Goal: Task Accomplishment & Management: Manage account settings

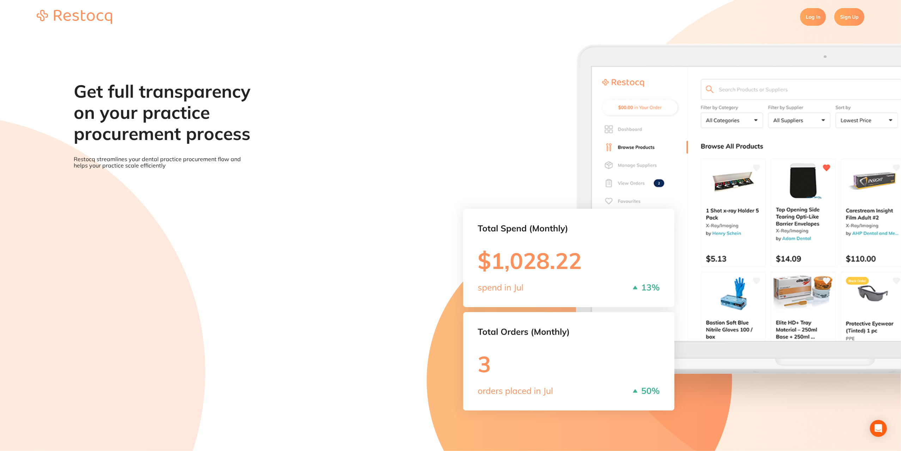
click at [820, 19] on link "Log In" at bounding box center [813, 17] width 26 height 18
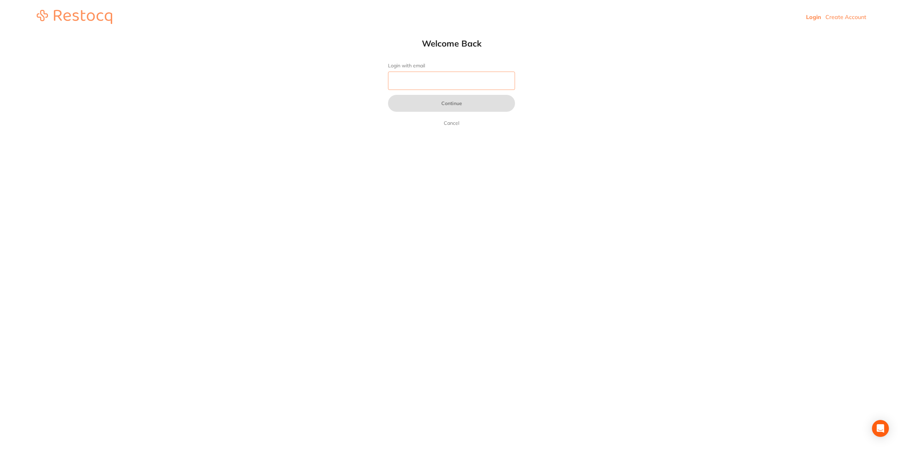
click at [417, 80] on input "Login with email" at bounding box center [451, 81] width 127 height 18
click at [445, 81] on input "Login with email" at bounding box center [451, 81] width 127 height 18
type input "s"
type input "[EMAIL_ADDRESS][DOMAIN_NAME]"
drag, startPoint x: 420, startPoint y: 122, endPoint x: 432, endPoint y: 104, distance: 22.1
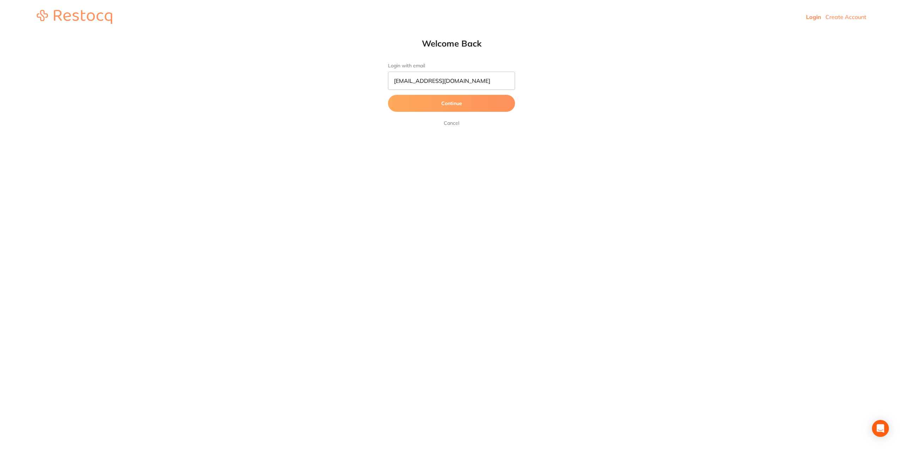
click at [432, 104] on button "Continue" at bounding box center [451, 103] width 127 height 17
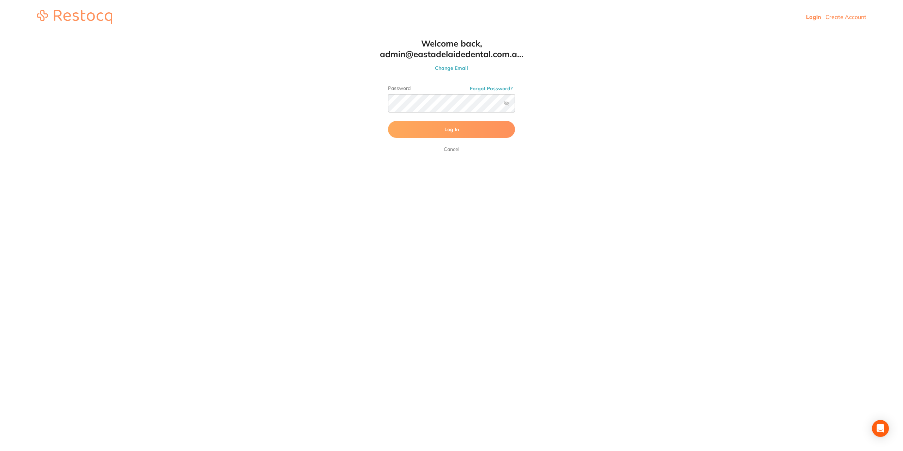
click at [457, 127] on span "Log In" at bounding box center [451, 129] width 14 height 6
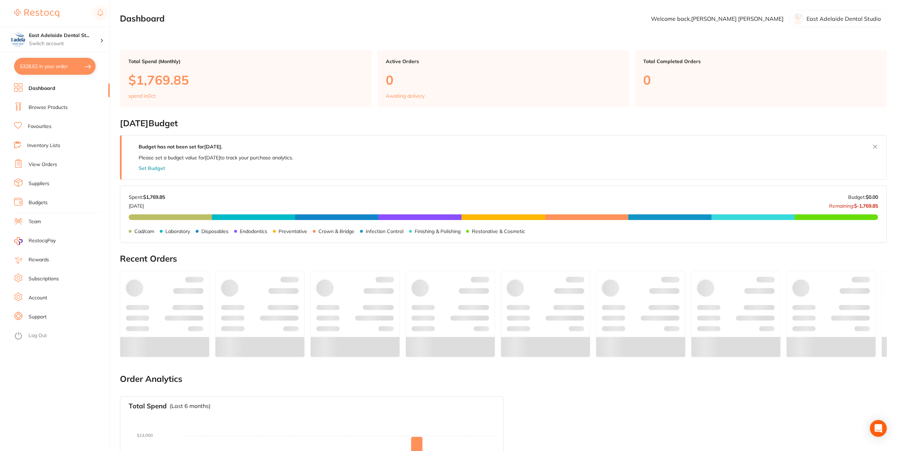
drag, startPoint x: 77, startPoint y: 65, endPoint x: 119, endPoint y: 63, distance: 41.6
click at [81, 65] on button "$328.62 in your order" at bounding box center [54, 66] width 81 height 17
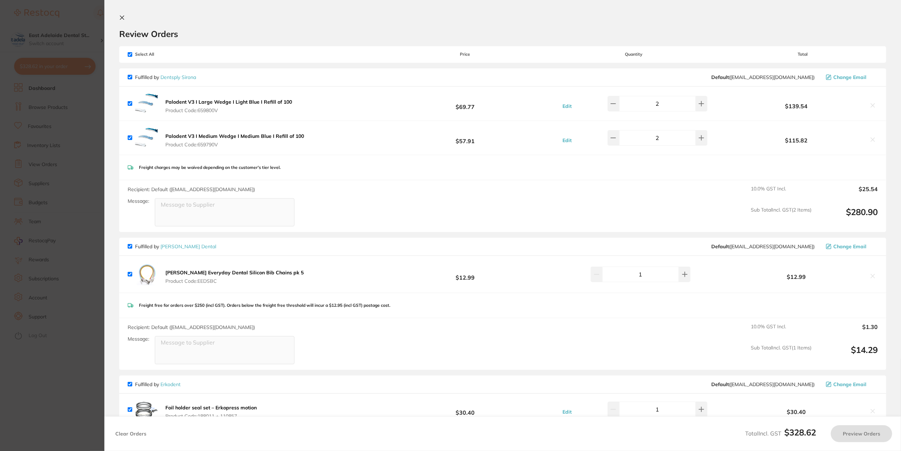
checkbox input "true"
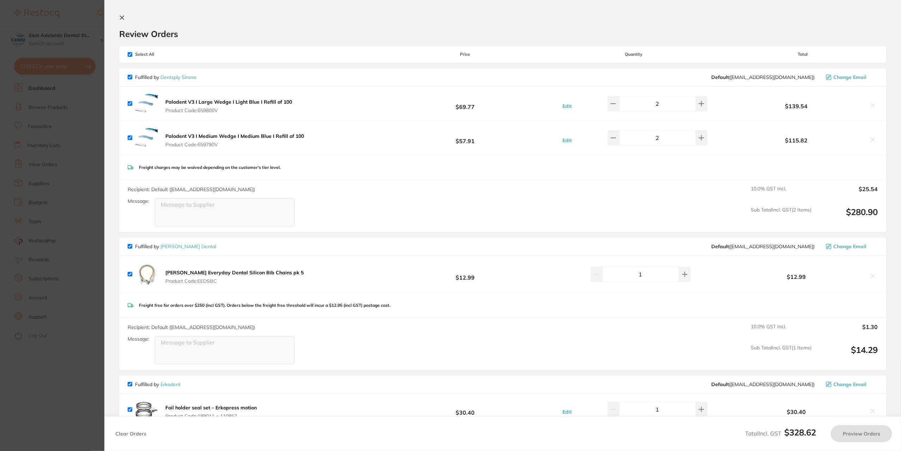
checkbox input "true"
